Goal: Transaction & Acquisition: Purchase product/service

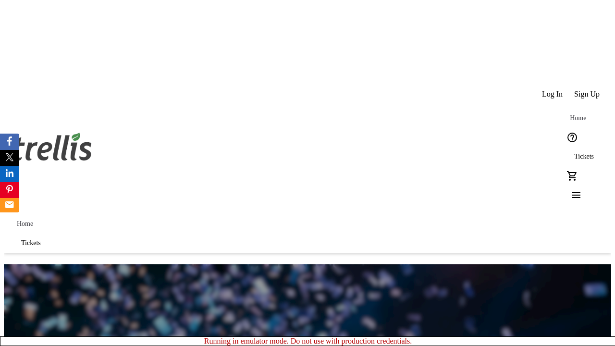
click at [588, 90] on span "Sign Up" at bounding box center [586, 94] width 25 height 9
type input "[PERSON_NAME][EMAIL_ADDRESS][DOMAIN_NAME]"
type input "[PERSON_NAME]"
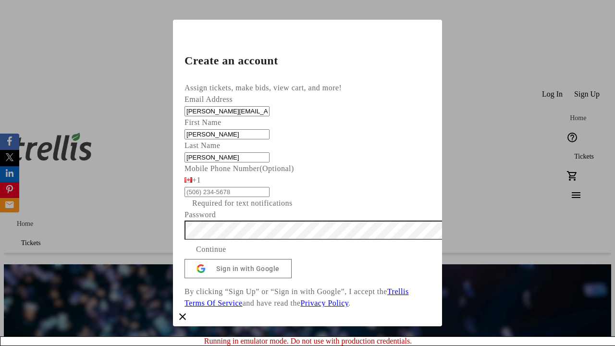
click at [226, 255] on span "Continue" at bounding box center [211, 250] width 30 height 12
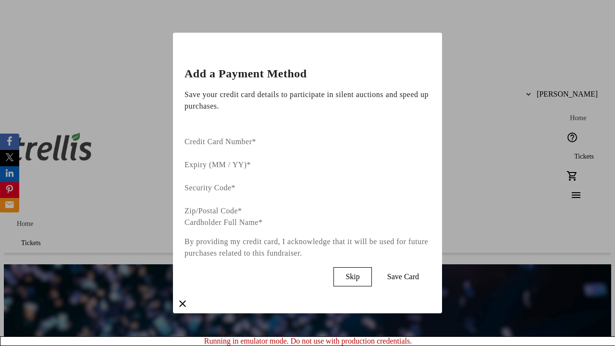
click at [360, 273] on span "Skip" at bounding box center [353, 277] width 14 height 9
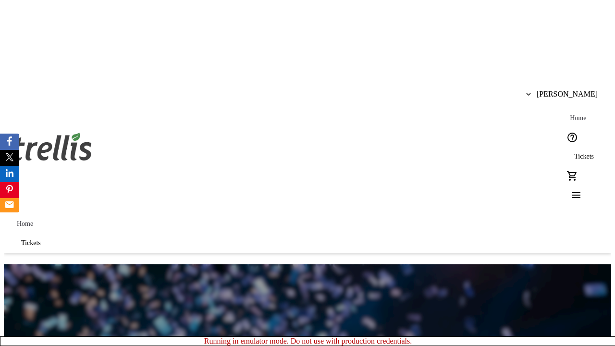
click at [574, 153] on span "Tickets" at bounding box center [584, 157] width 20 height 8
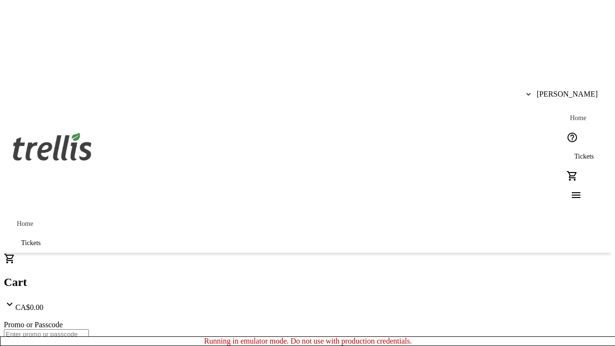
type input "1"
